Goal: Task Accomplishment & Management: Complete application form

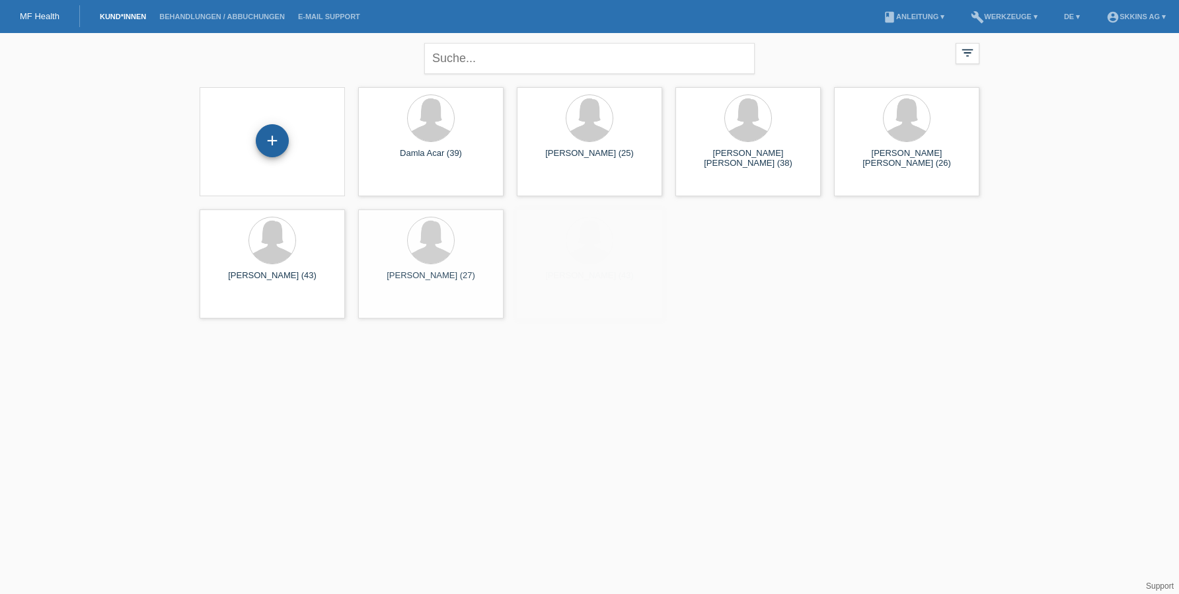
click at [267, 148] on div "+" at bounding box center [272, 140] width 32 height 22
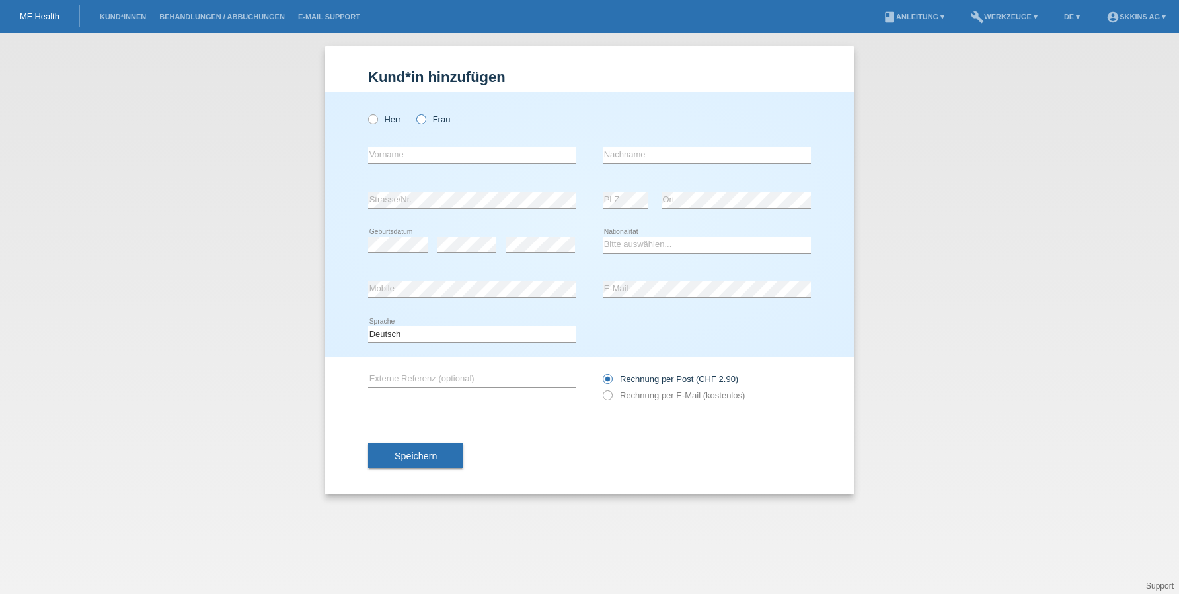
click at [414, 112] on icon at bounding box center [414, 112] width 0 height 0
click at [423, 122] on input "Frau" at bounding box center [420, 118] width 9 height 9
radio input "true"
type input "Viviana"
type input "Lorusso"
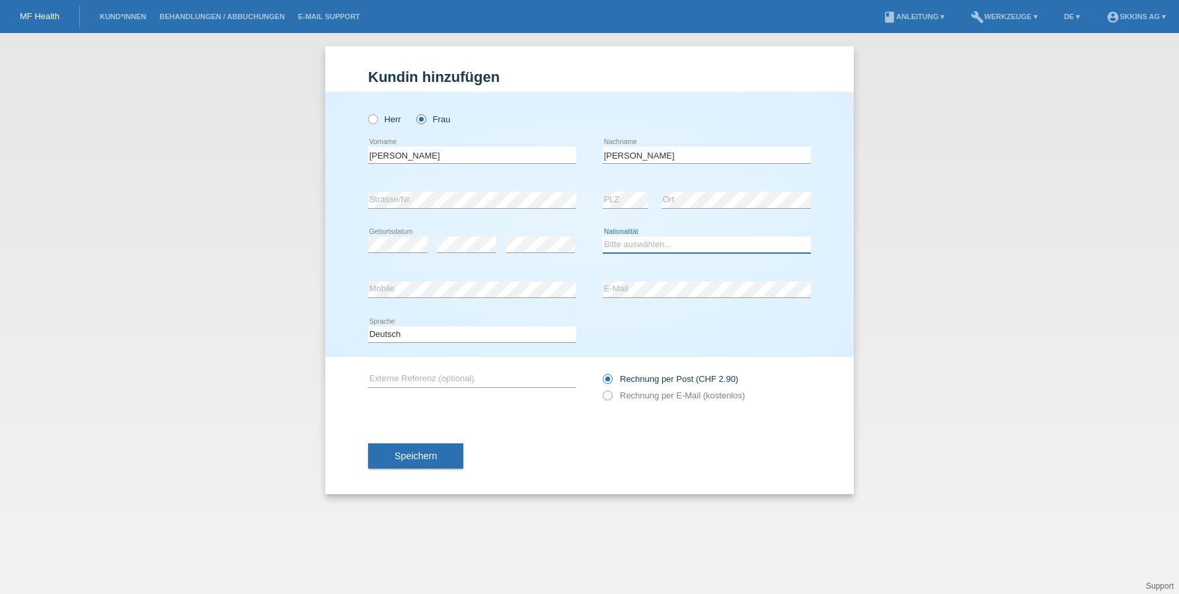
select select "IT"
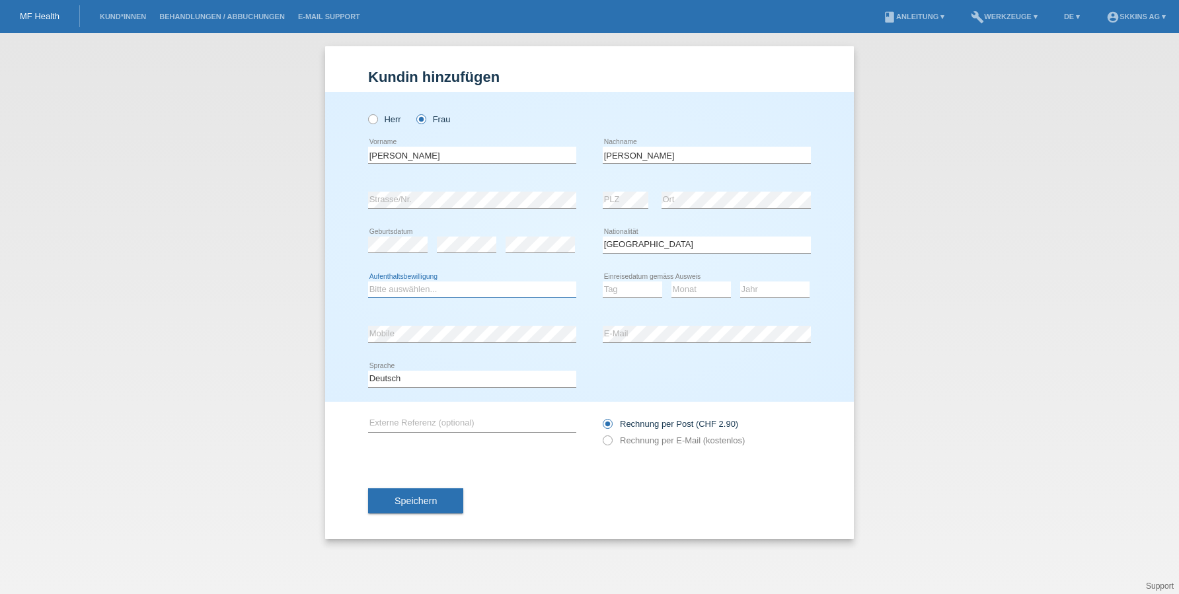
select select "B"
select select "15"
click at [708, 298] on icon at bounding box center [700, 297] width 59 height 1
select select "07"
select select "2024"
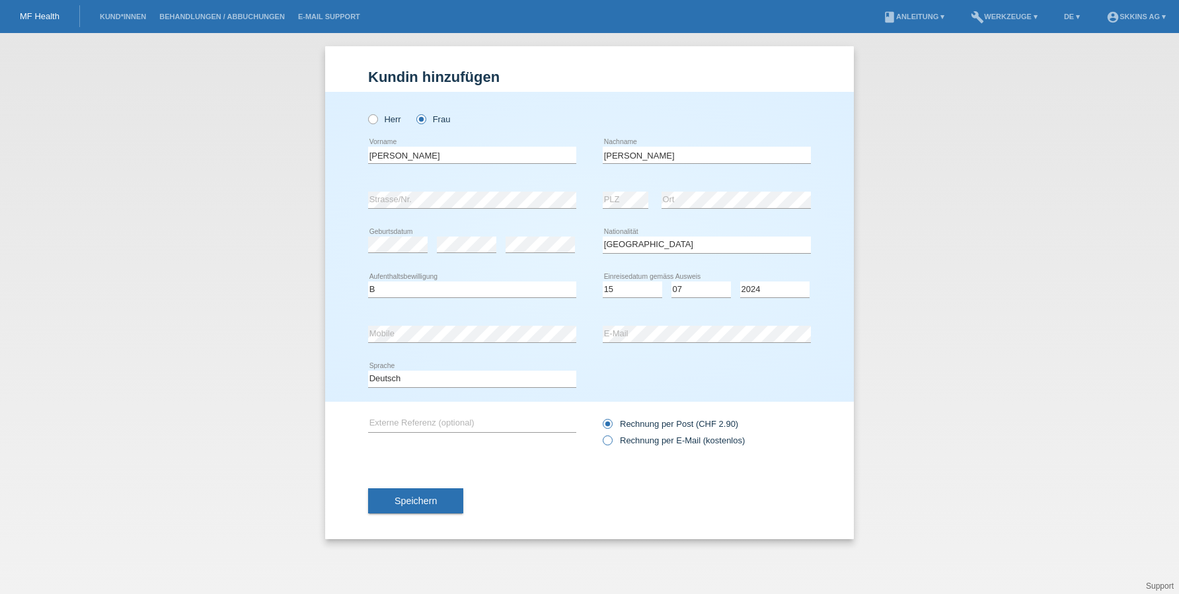
click at [601, 433] on icon at bounding box center [601, 433] width 0 height 0
click at [610, 439] on input "Rechnung per E-Mail (kostenlos)" at bounding box center [607, 443] width 9 height 17
radio input "true"
click at [443, 502] on button "Speichern" at bounding box center [415, 500] width 95 height 25
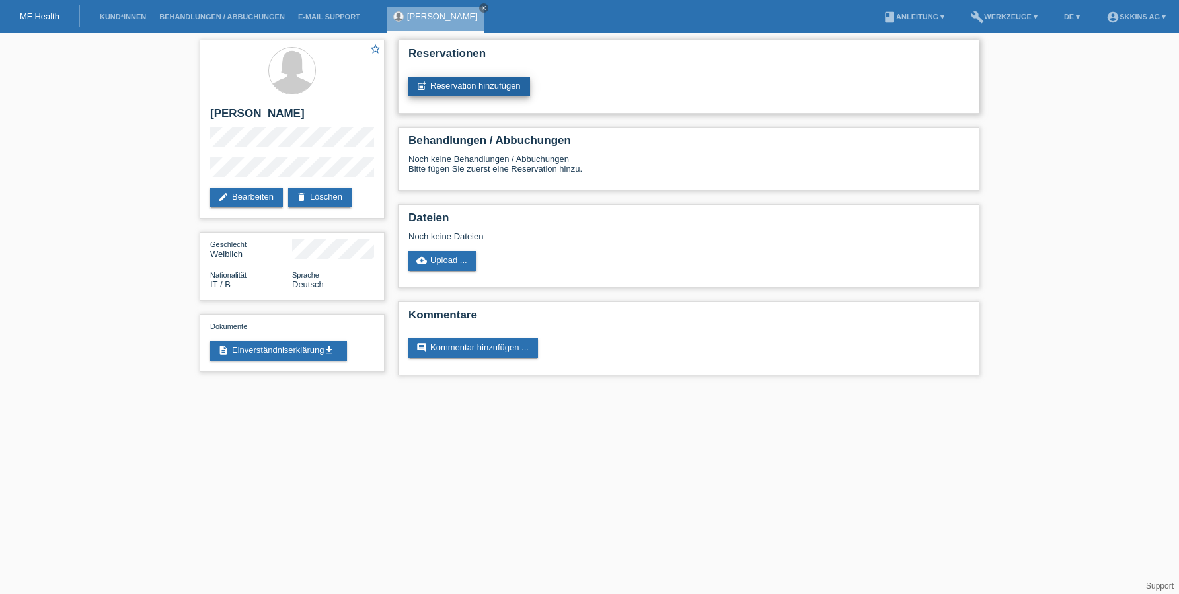
click at [457, 91] on link "post_add Reservation hinzufügen" at bounding box center [469, 87] width 122 height 20
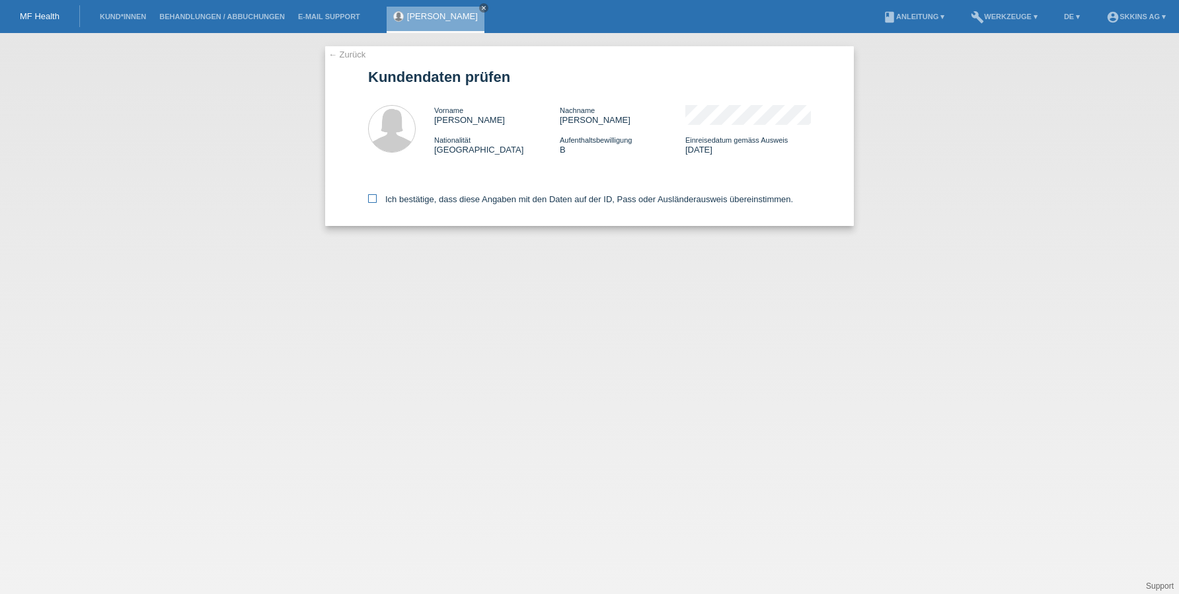
click at [371, 203] on icon at bounding box center [372, 198] width 9 height 9
click at [371, 203] on input "Ich bestätige, dass diese Angaben mit den Daten auf der ID, Pass oder Ausländer…" at bounding box center [372, 198] width 9 height 9
checkbox input "true"
